Goal: Information Seeking & Learning: Learn about a topic

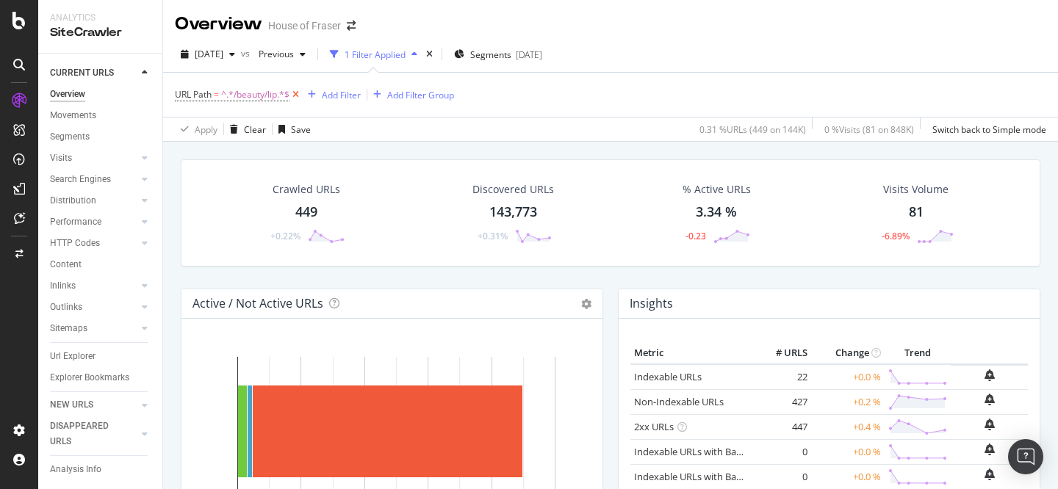
click at [297, 94] on icon at bounding box center [295, 94] width 12 height 15
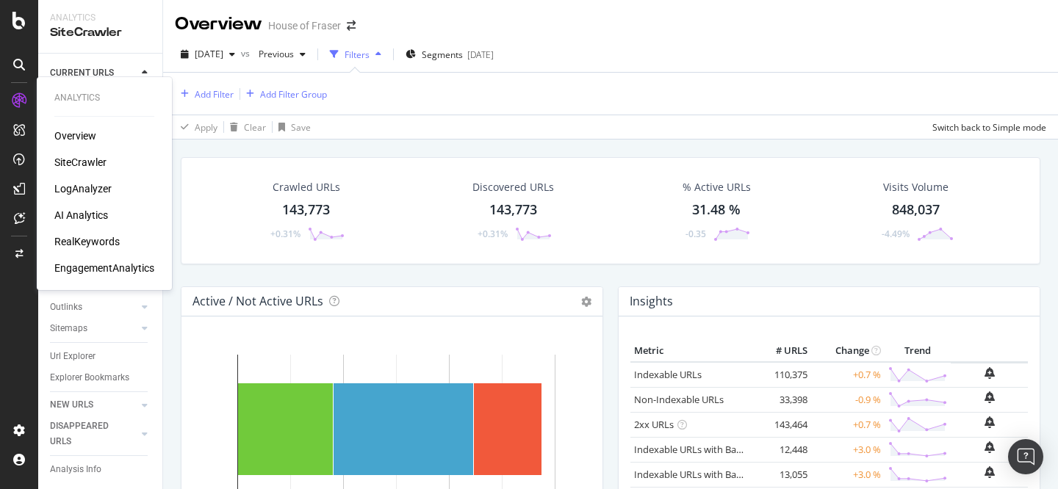
click at [104, 241] on div "RealKeywords" at bounding box center [86, 241] width 65 height 15
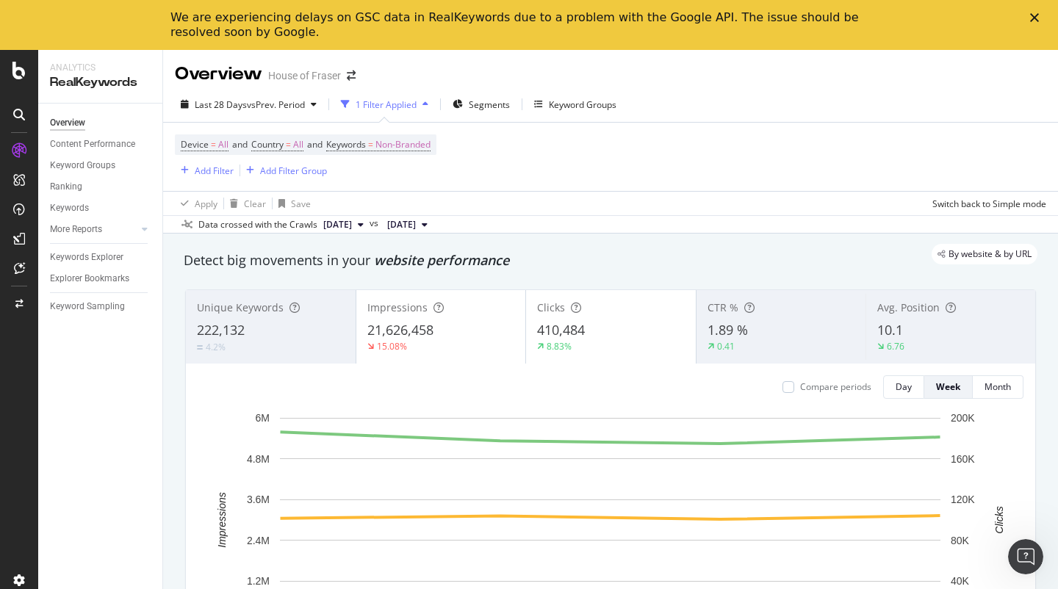
click at [137, 454] on div "Overview Content Performance Keyword Groups Ranking Keywords More Reports Count…" at bounding box center [100, 371] width 124 height 535
click at [113, 258] on div "Keywords Explorer" at bounding box center [86, 257] width 73 height 15
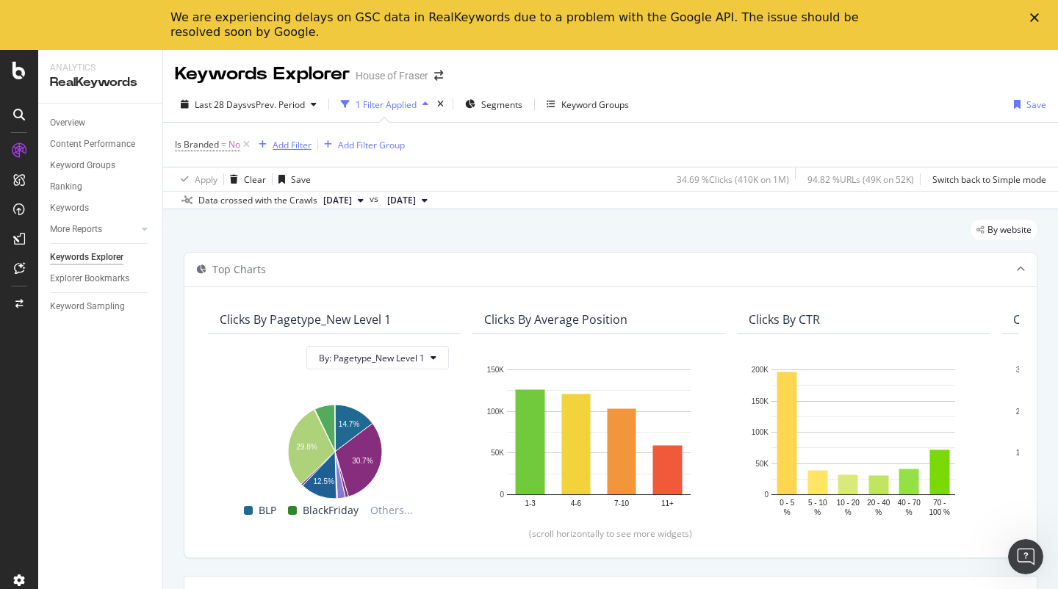
click at [301, 145] on div "Add Filter" at bounding box center [291, 145] width 39 height 12
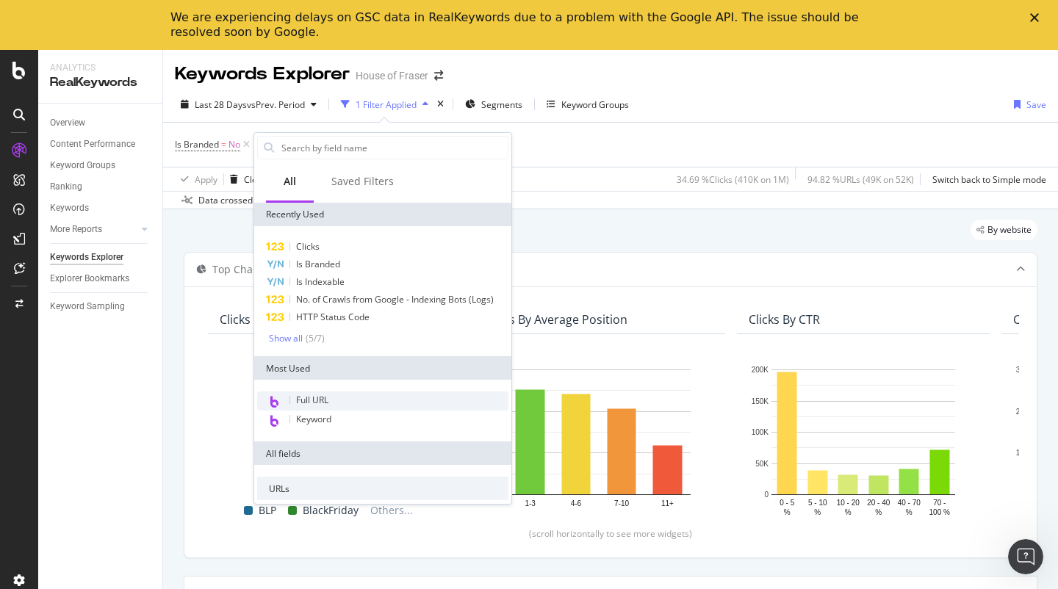
click at [327, 395] on span "Full URL" at bounding box center [312, 400] width 32 height 12
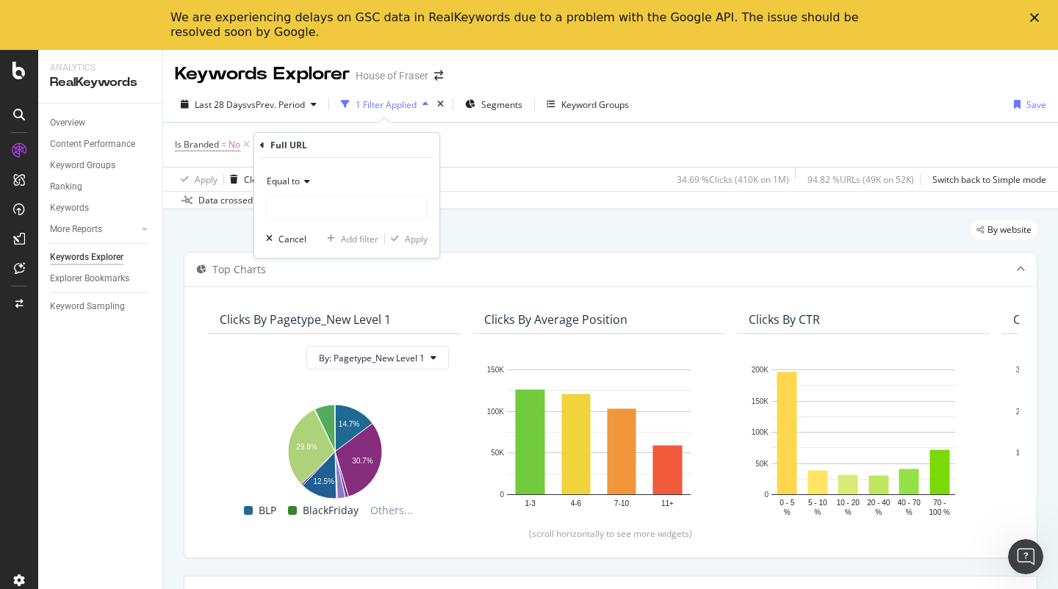
click at [303, 182] on icon at bounding box center [305, 181] width 10 height 9
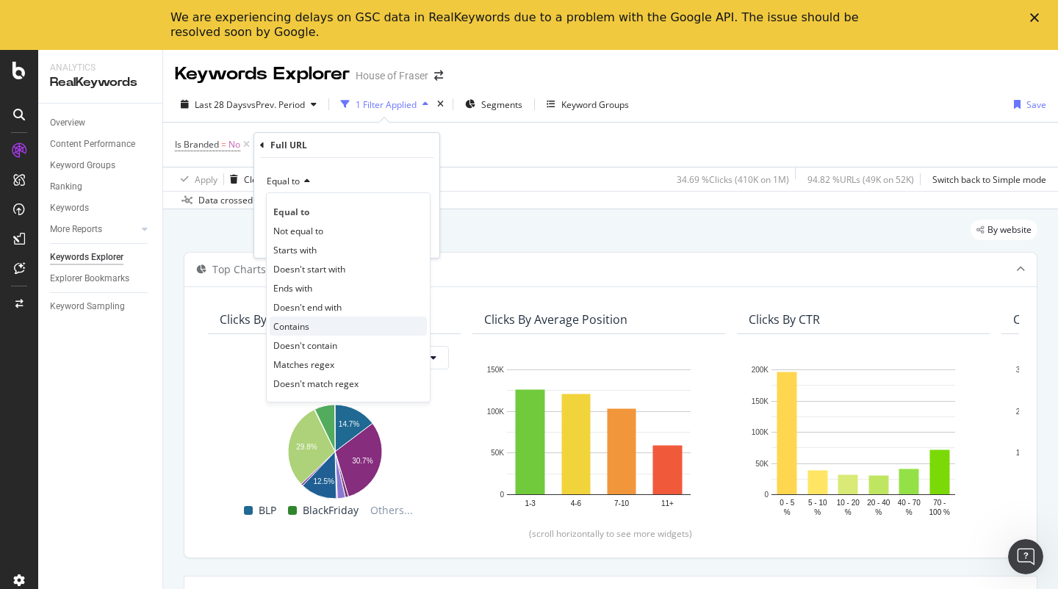
click at [335, 325] on div "Contains" at bounding box center [348, 326] width 157 height 19
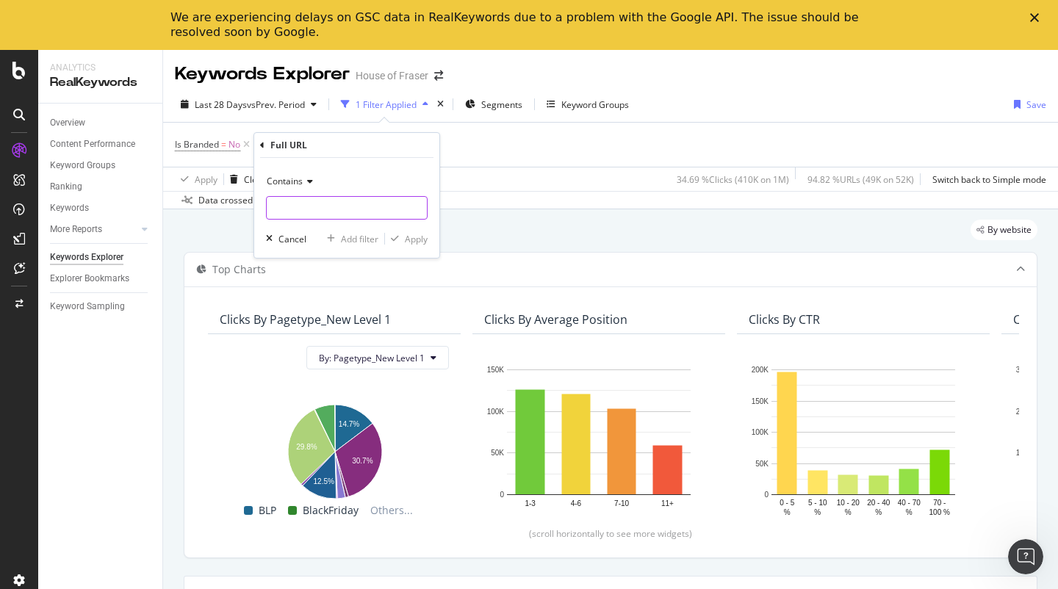
click at [335, 204] on input "text" at bounding box center [347, 208] width 160 height 24
type input "/[PERSON_NAME]"
click at [414, 235] on div "Apply" at bounding box center [416, 239] width 23 height 12
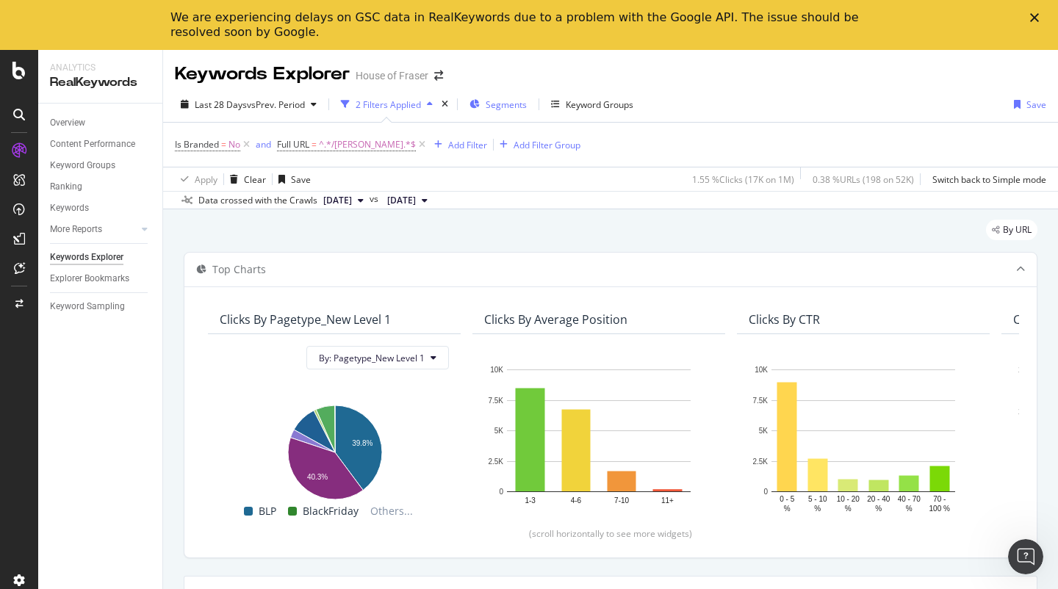
click at [513, 108] on span "Segments" at bounding box center [505, 104] width 41 height 12
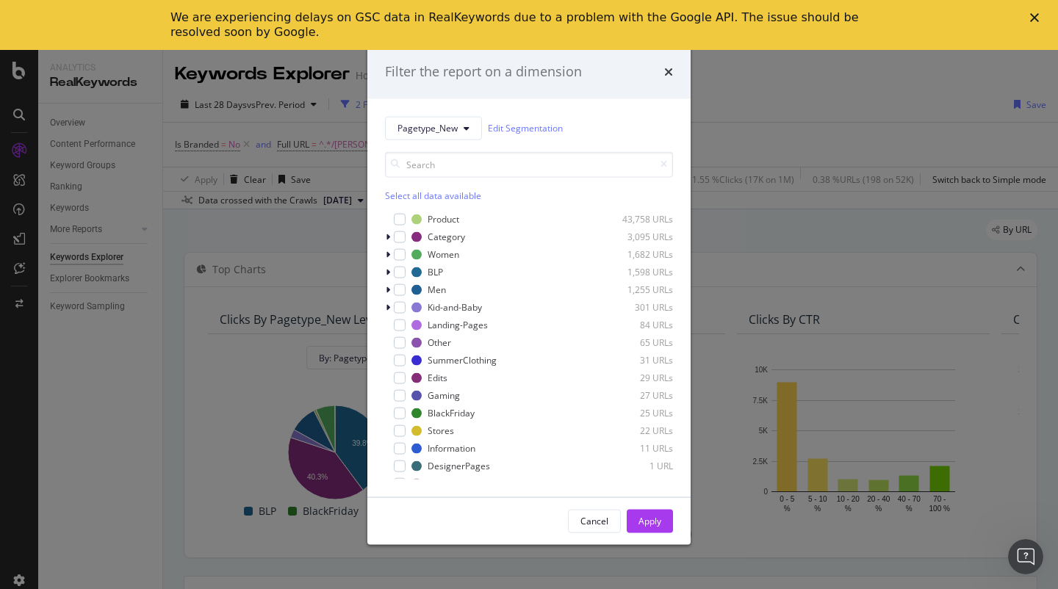
click at [463, 191] on div "Select all data available" at bounding box center [529, 195] width 288 height 12
click at [398, 221] on icon "modal" at bounding box center [400, 218] width 7 height 7
click at [654, 488] on div "Apply" at bounding box center [649, 521] width 23 height 12
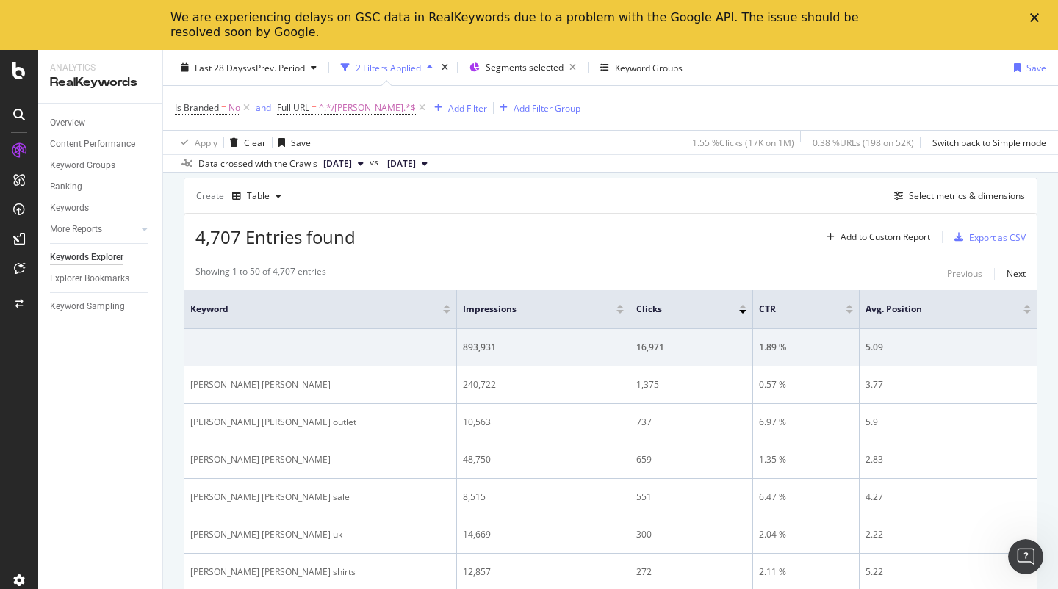
scroll to position [400, 0]
click at [942, 197] on div "Select metrics & dimensions" at bounding box center [966, 194] width 116 height 12
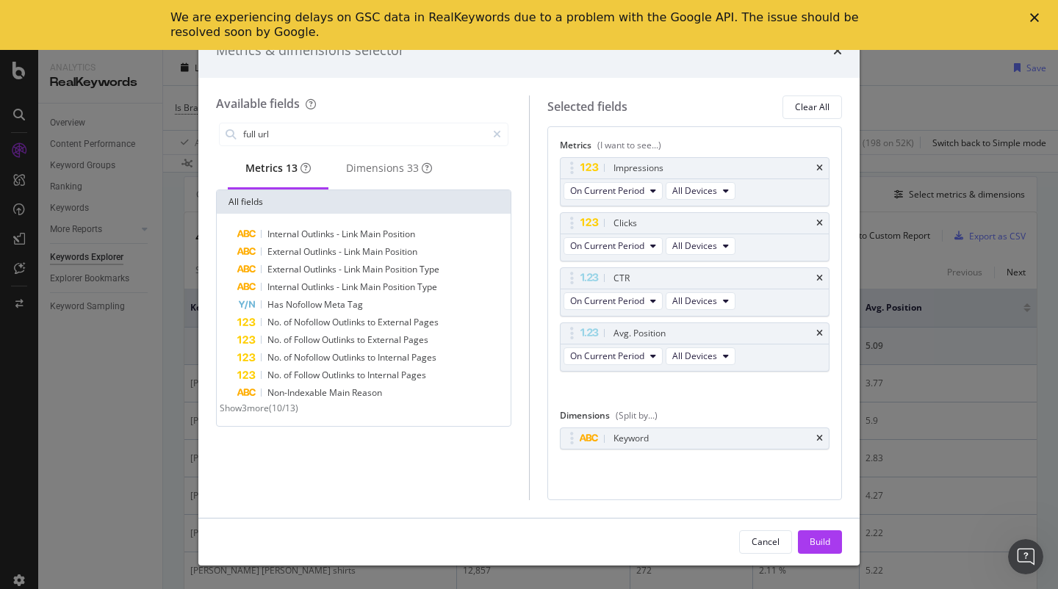
click at [264, 414] on span "Show 3 more" at bounding box center [244, 408] width 49 height 12
drag, startPoint x: 316, startPoint y: 135, endPoint x: 145, endPoint y: 129, distance: 171.2
click at [144, 129] on div "Metrics & dimensions selector Available fields full url Metrics 13 Dimensions 3…" at bounding box center [529, 294] width 1058 height 589
click at [275, 134] on input "full url" at bounding box center [364, 134] width 245 height 22
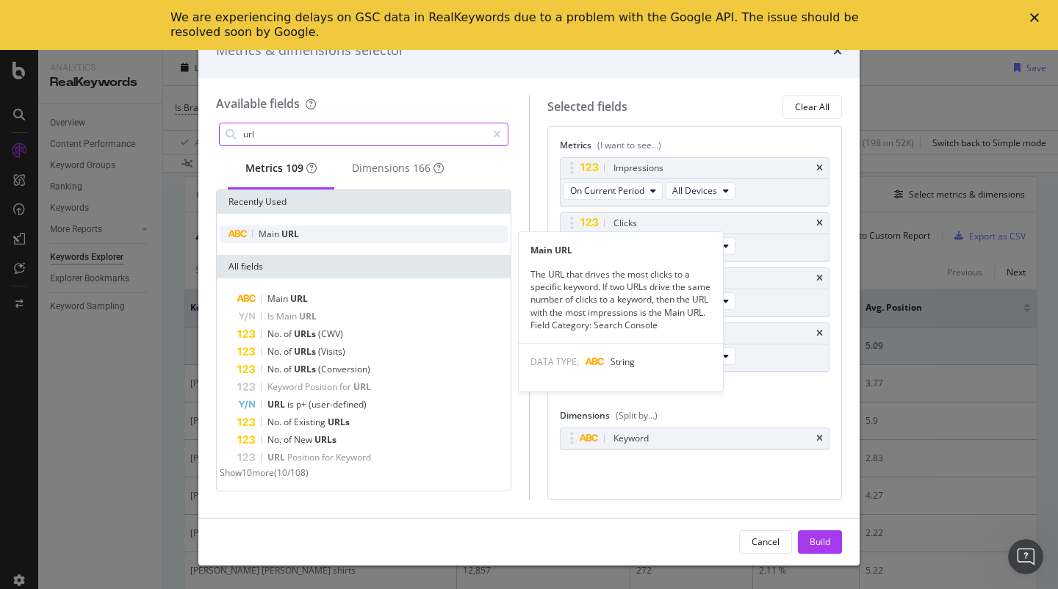
type input "url"
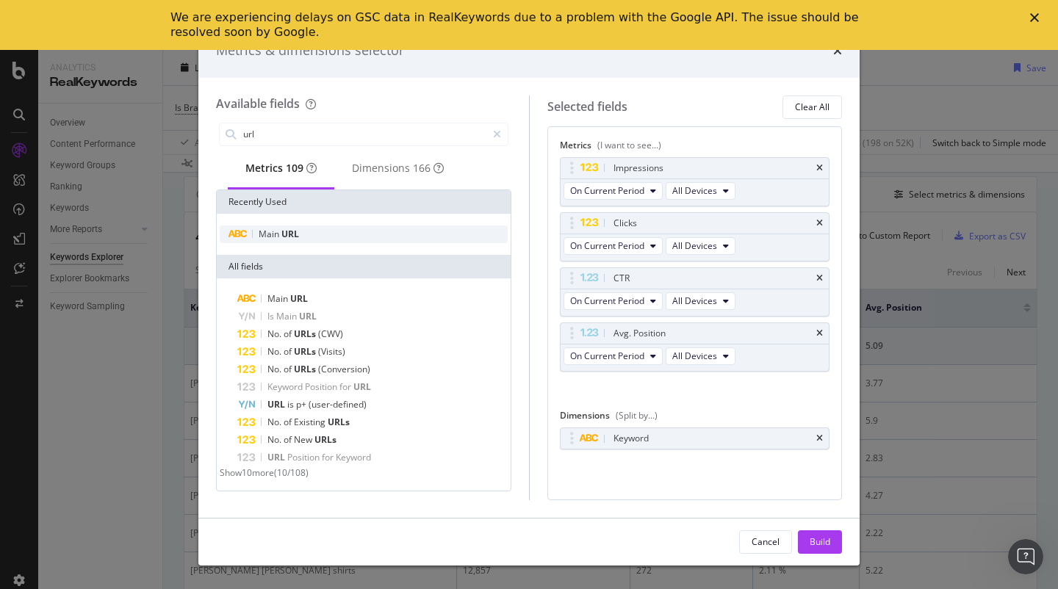
click at [282, 235] on span "URL" at bounding box center [290, 234] width 18 height 12
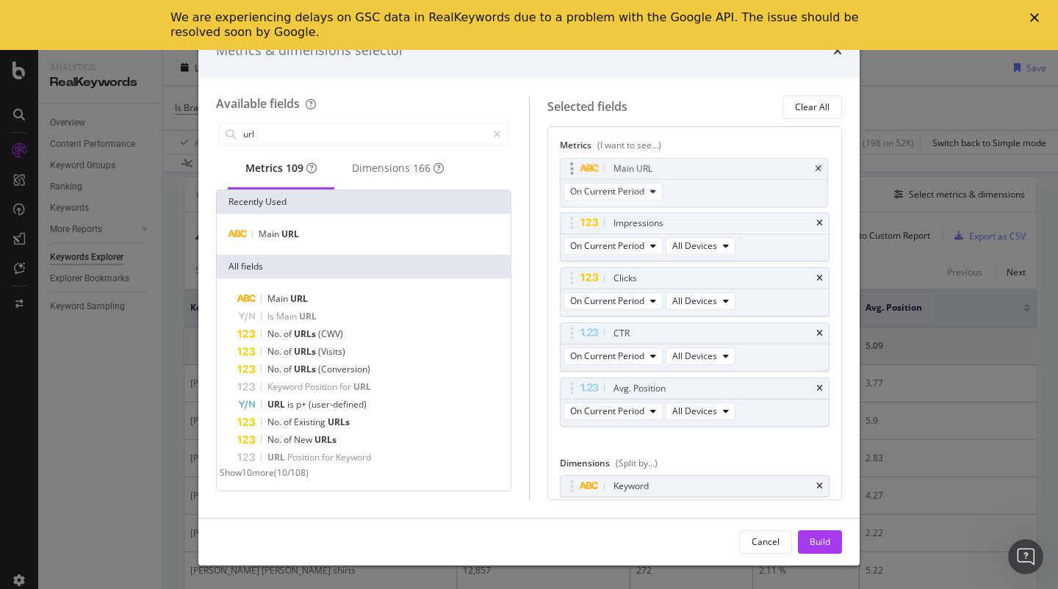
drag, startPoint x: 570, startPoint y: 387, endPoint x: 568, endPoint y: 167, distance: 219.6
click at [568, 167] on body "Analytics RealKeywords Overview Content Performance Keyword Groups Ranking Keyw…" at bounding box center [529, 319] width 1058 height 539
click at [817, 488] on div "Build" at bounding box center [819, 541] width 21 height 12
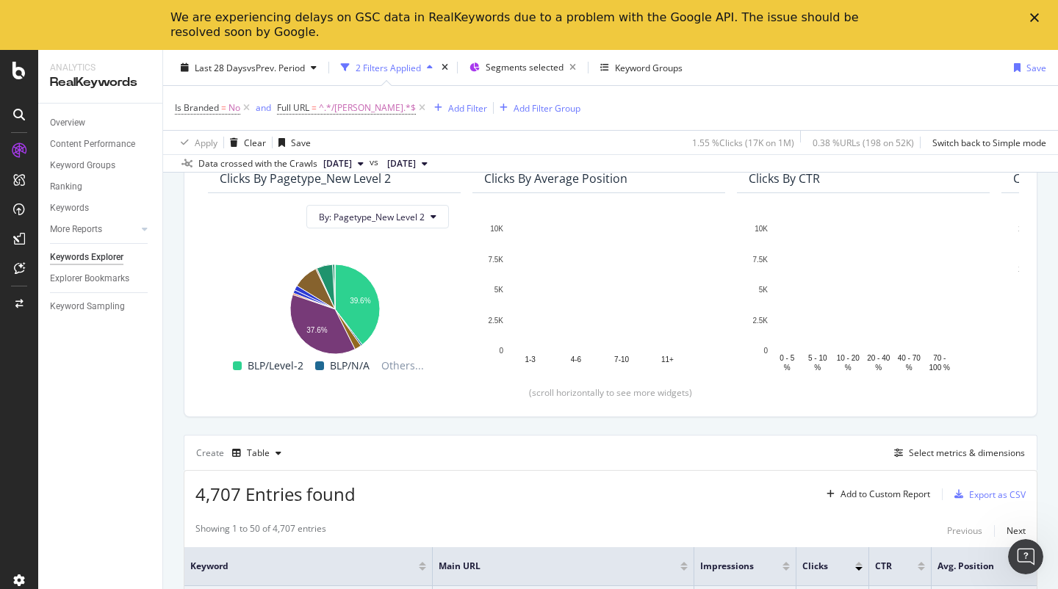
scroll to position [222, 0]
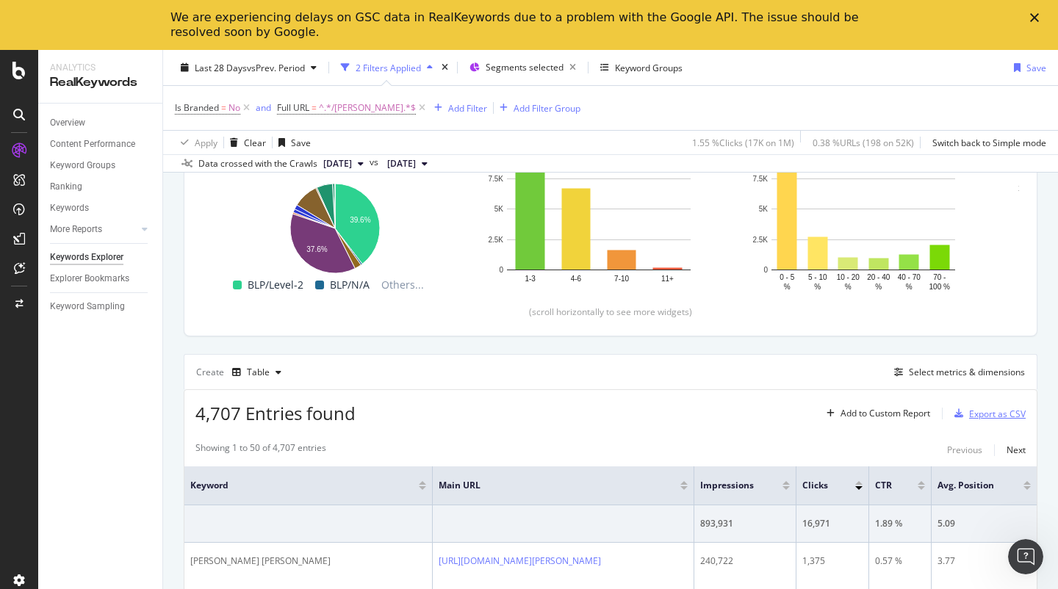
click at [984, 414] on div "Export as CSV" at bounding box center [997, 414] width 57 height 12
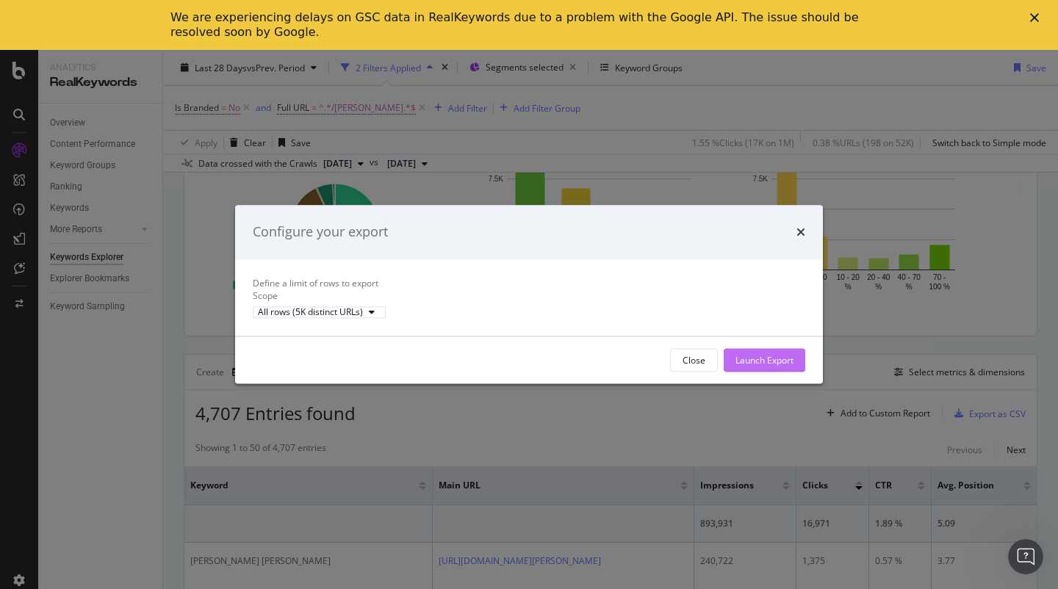
click at [727, 364] on button "Launch Export" at bounding box center [764, 361] width 82 height 24
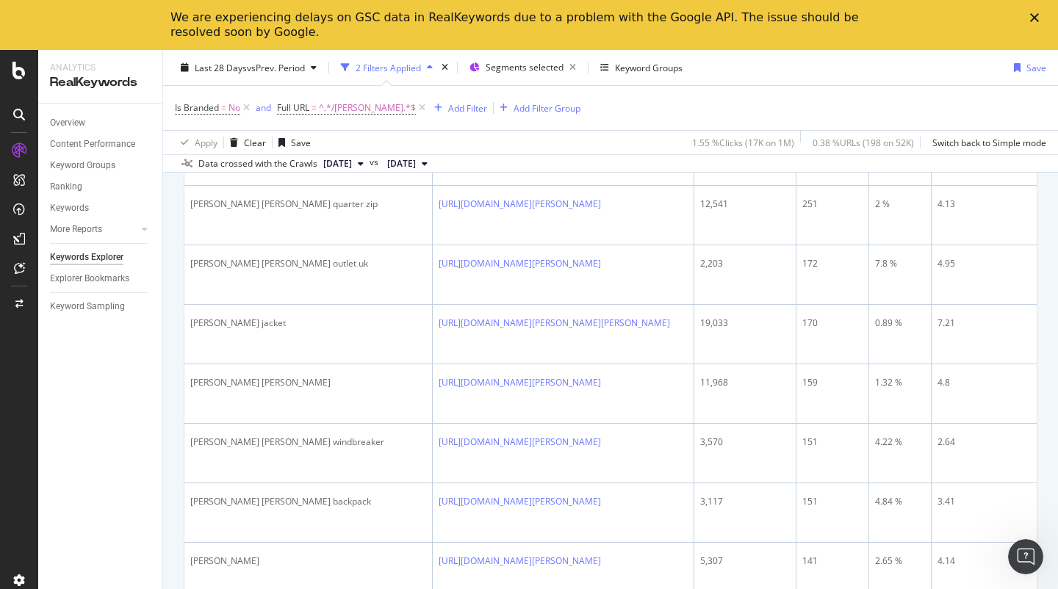
scroll to position [937, 0]
